Goal: Task Accomplishment & Management: Manage account settings

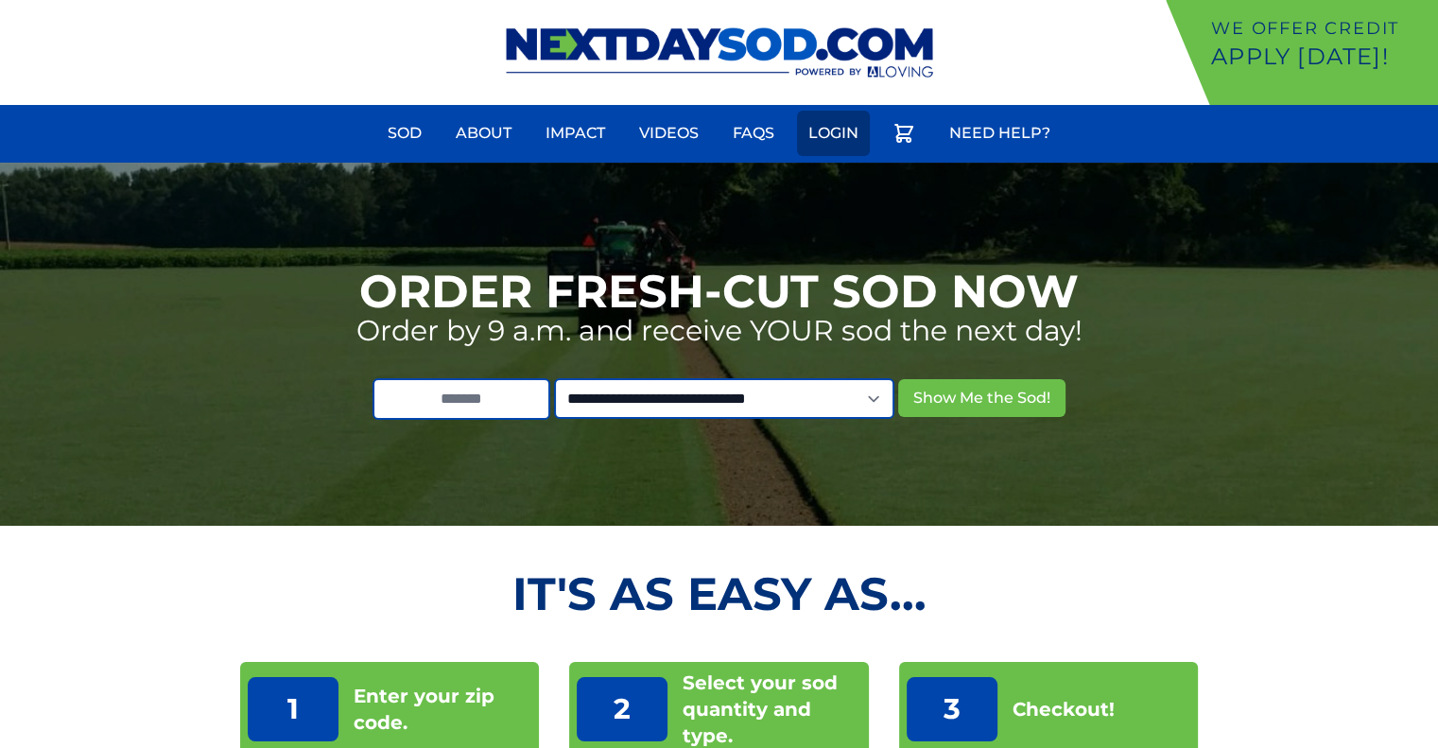
click at [844, 144] on link "Login" at bounding box center [833, 133] width 73 height 45
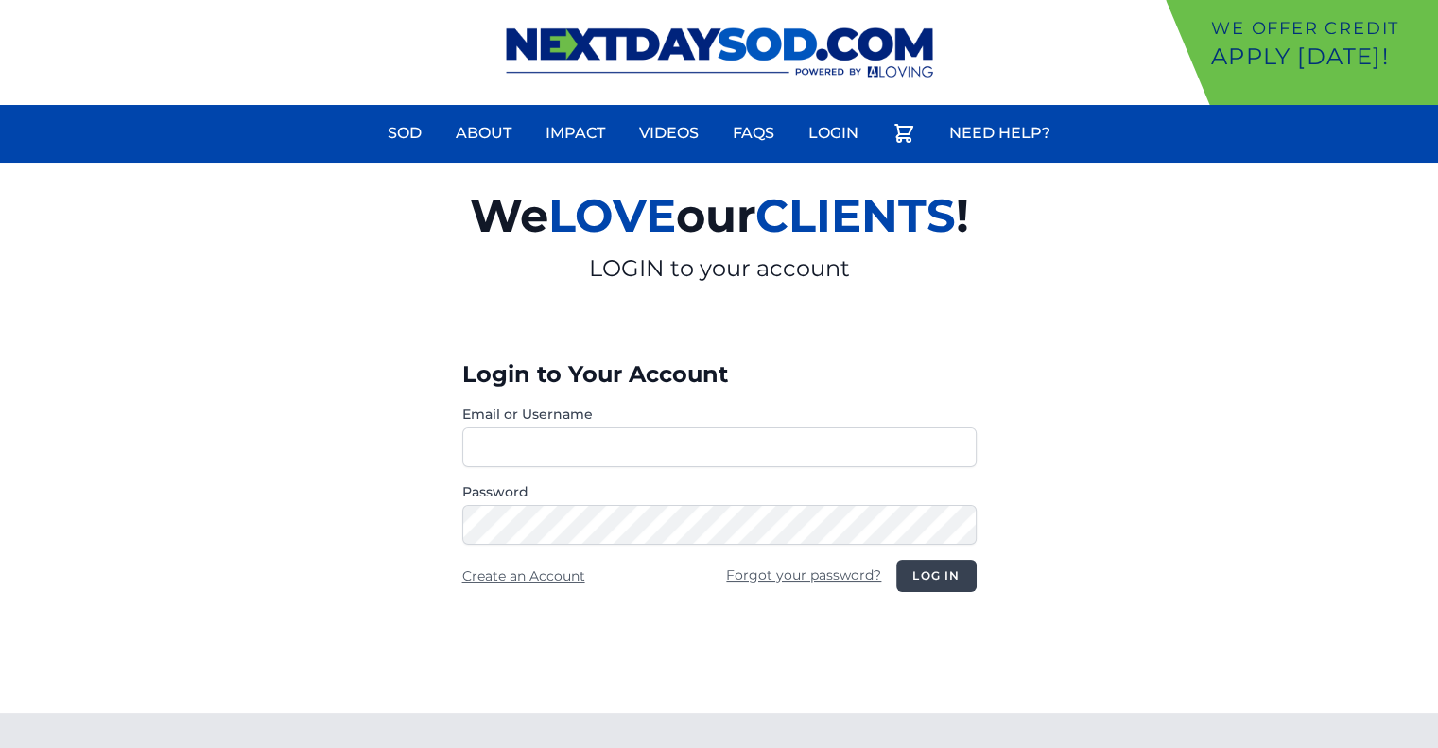
type input "**********"
click at [954, 572] on button "Log in" at bounding box center [935, 576] width 79 height 32
